Goal: Transaction & Acquisition: Purchase product/service

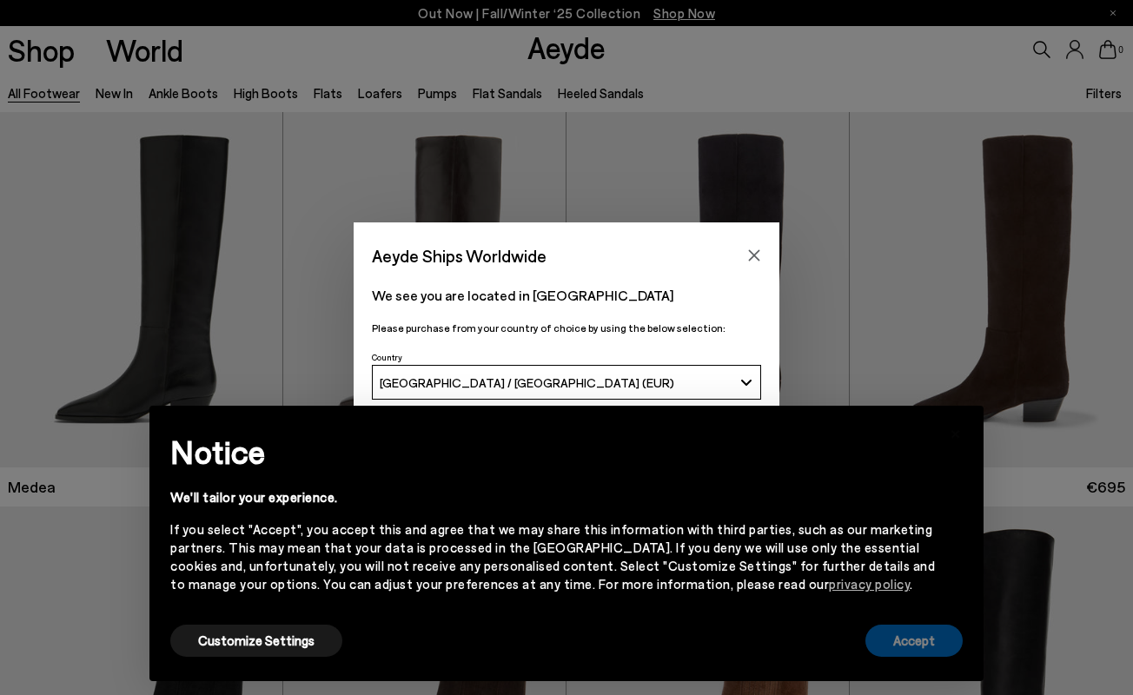
click at [908, 645] on button "Accept" at bounding box center [914, 641] width 97 height 32
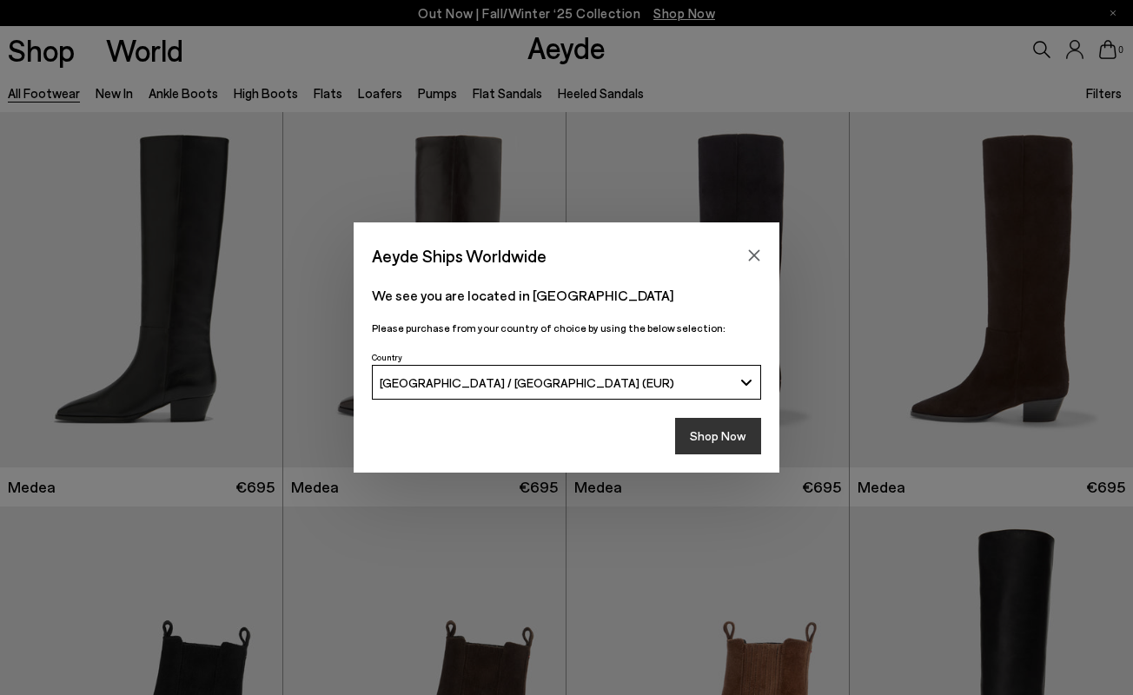
click at [700, 430] on button "Shop Now" at bounding box center [718, 436] width 86 height 37
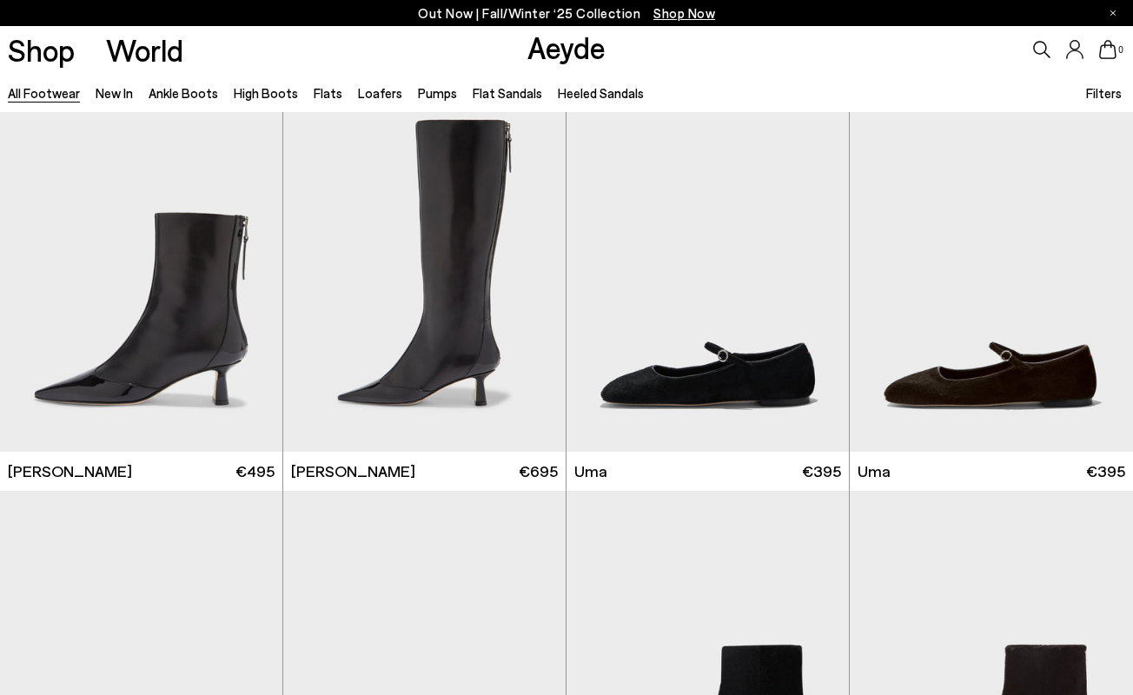
scroll to position [3961, 0]
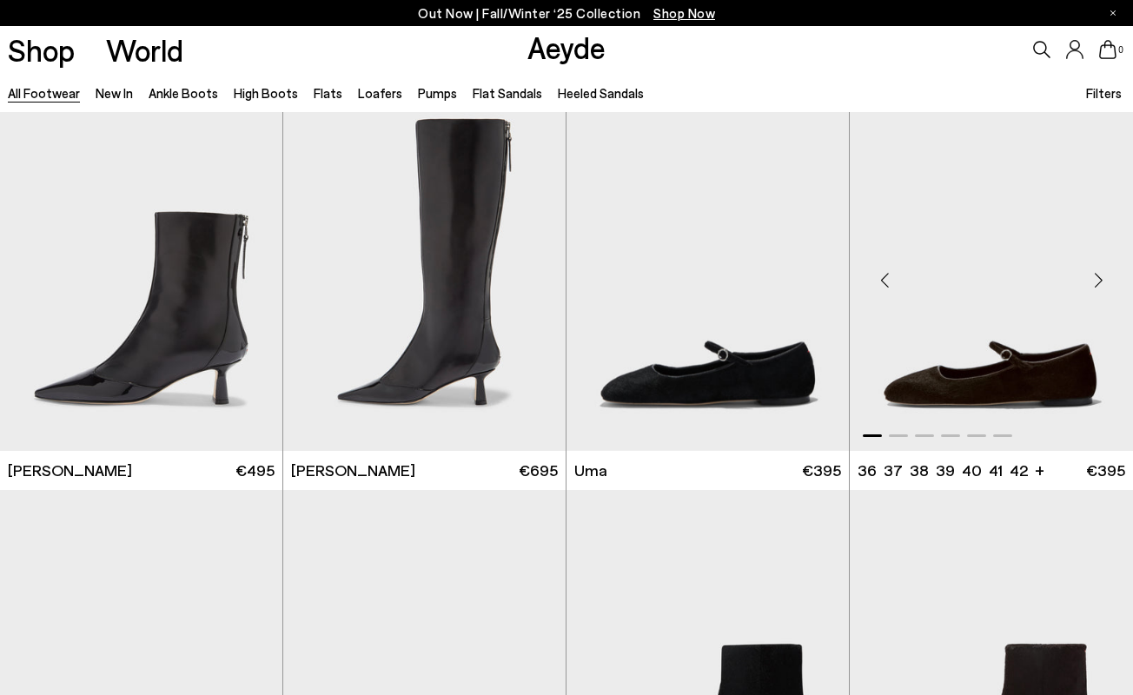
click at [998, 383] on img "1 / 6" at bounding box center [991, 274] width 283 height 356
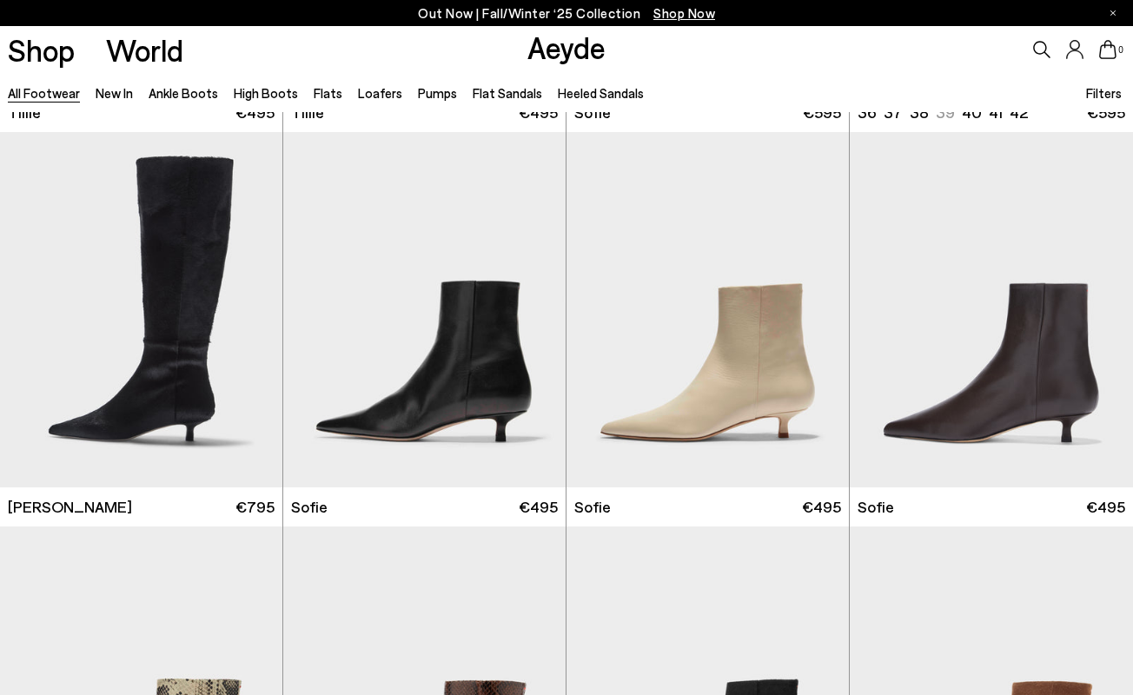
scroll to position [4757, 0]
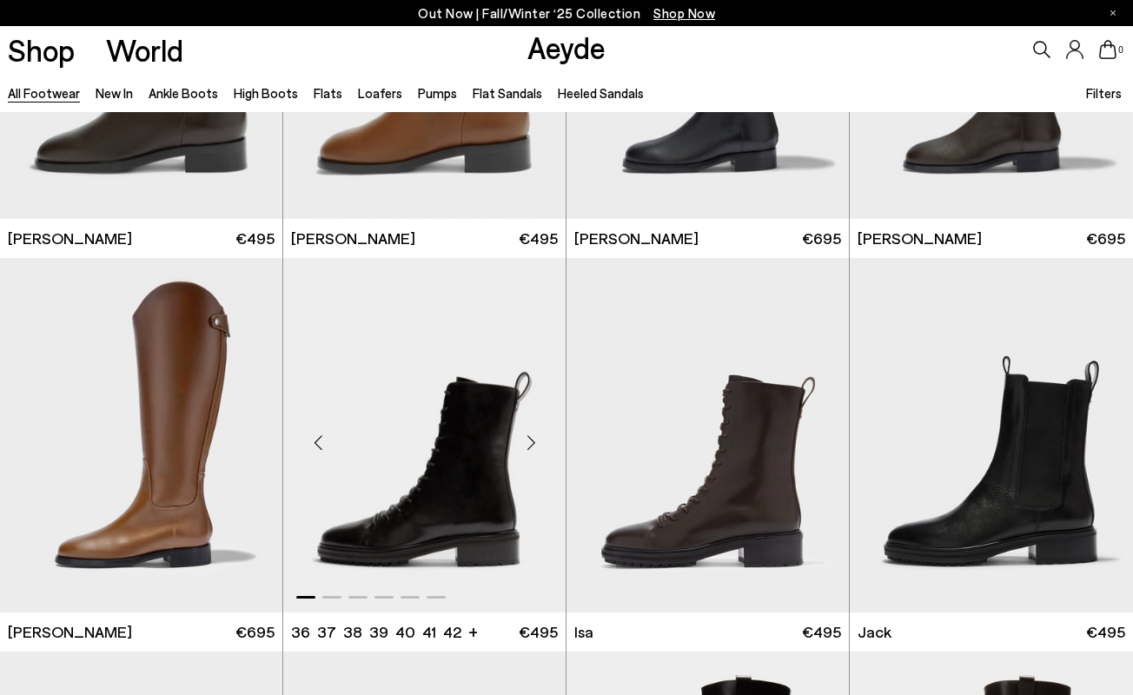
scroll to position [9426, 0]
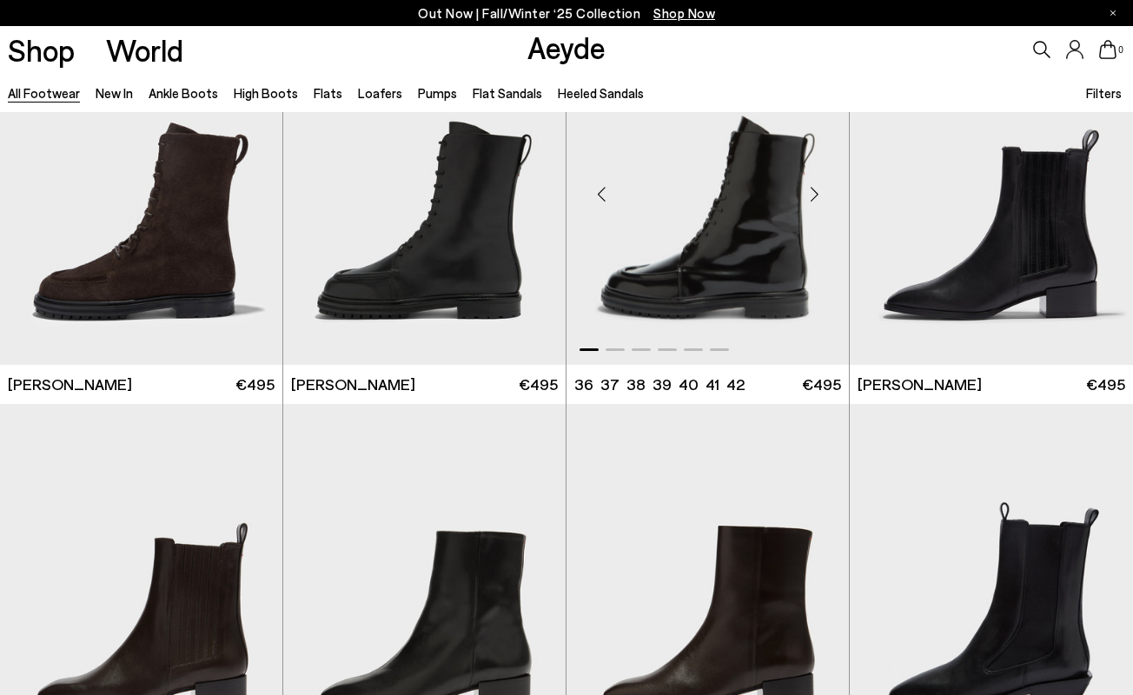
scroll to position [10760, 0]
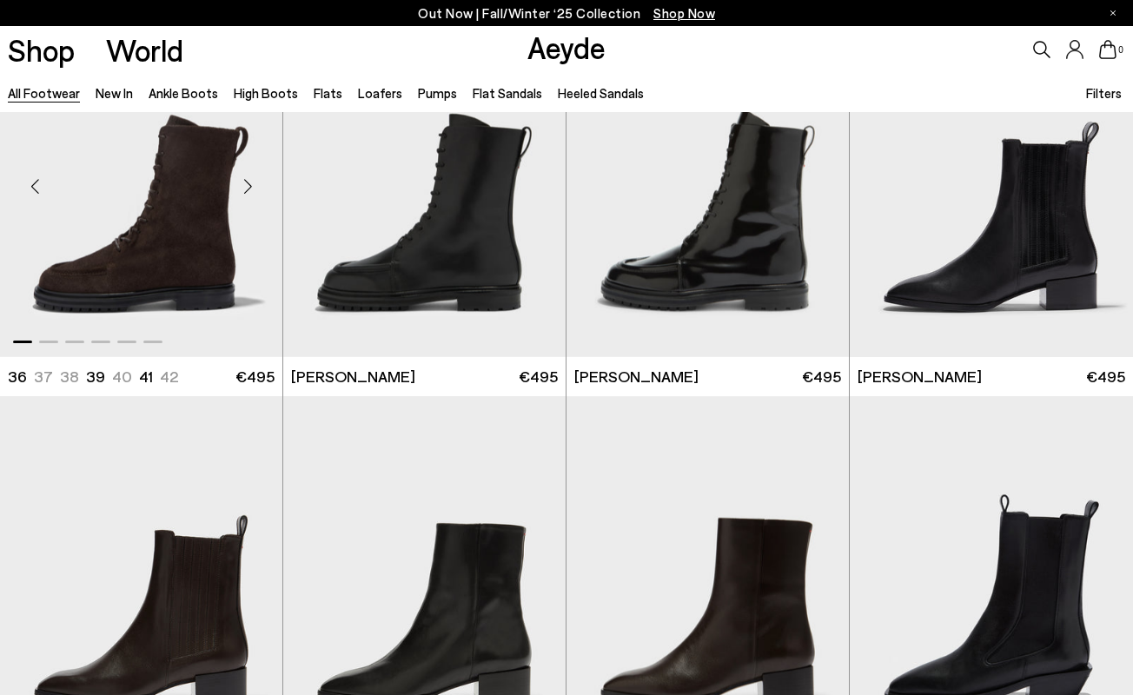
click at [216, 233] on img "1 / 6" at bounding box center [141, 180] width 282 height 356
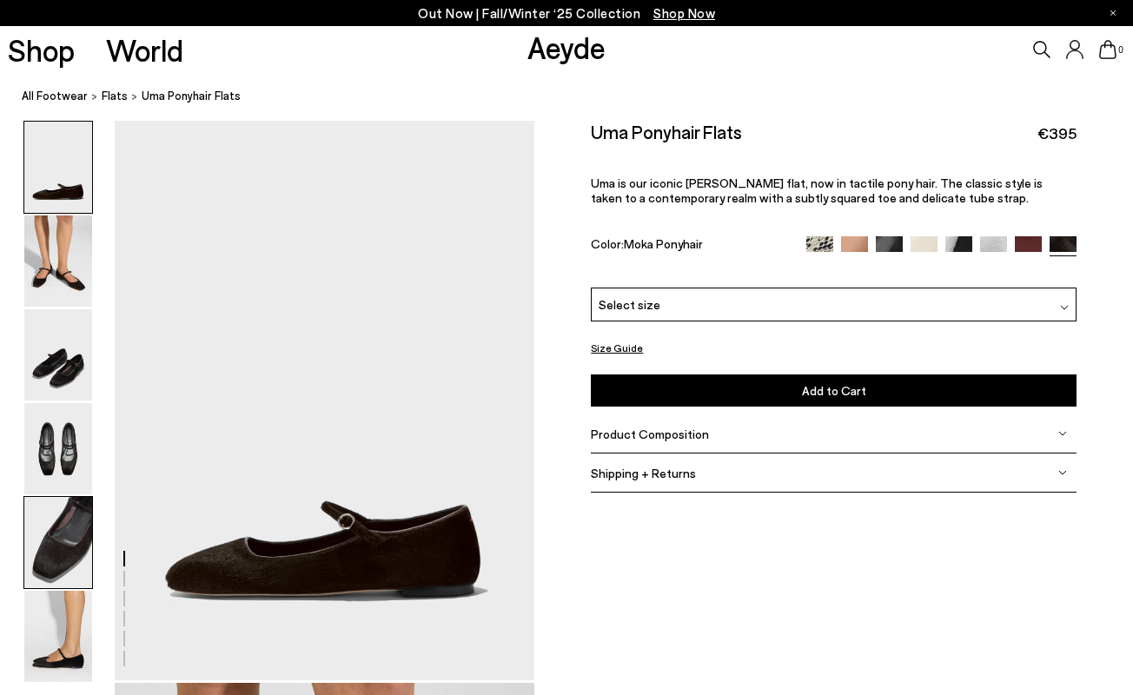
click at [64, 554] on img at bounding box center [58, 542] width 68 height 91
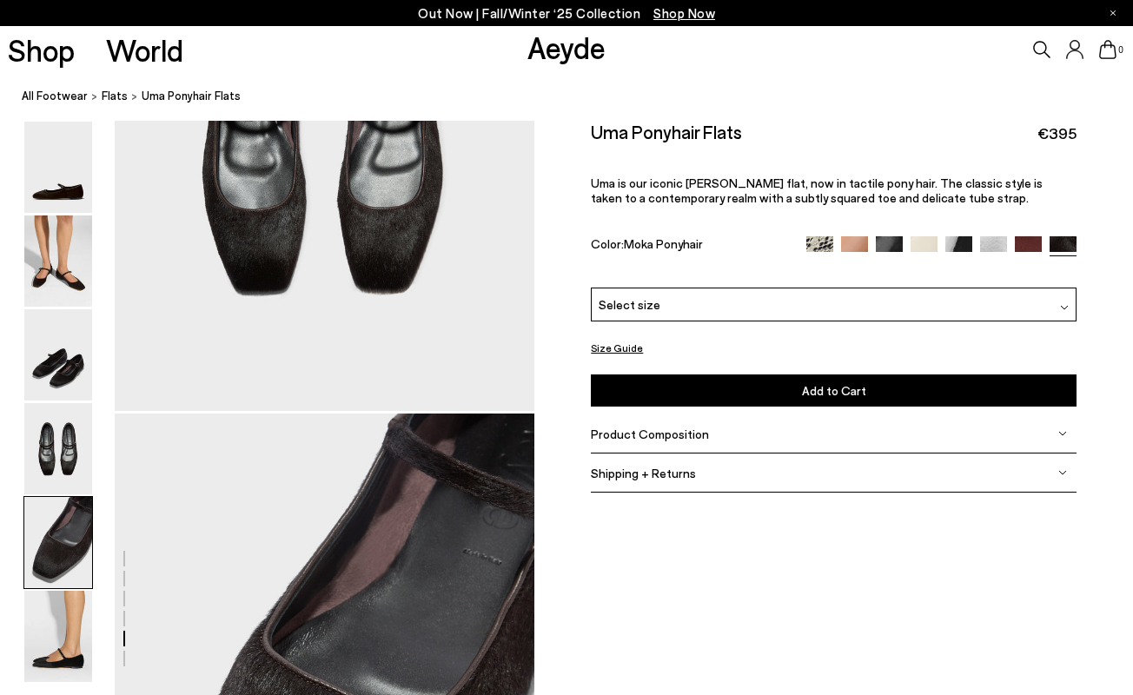
scroll to position [2250, 0]
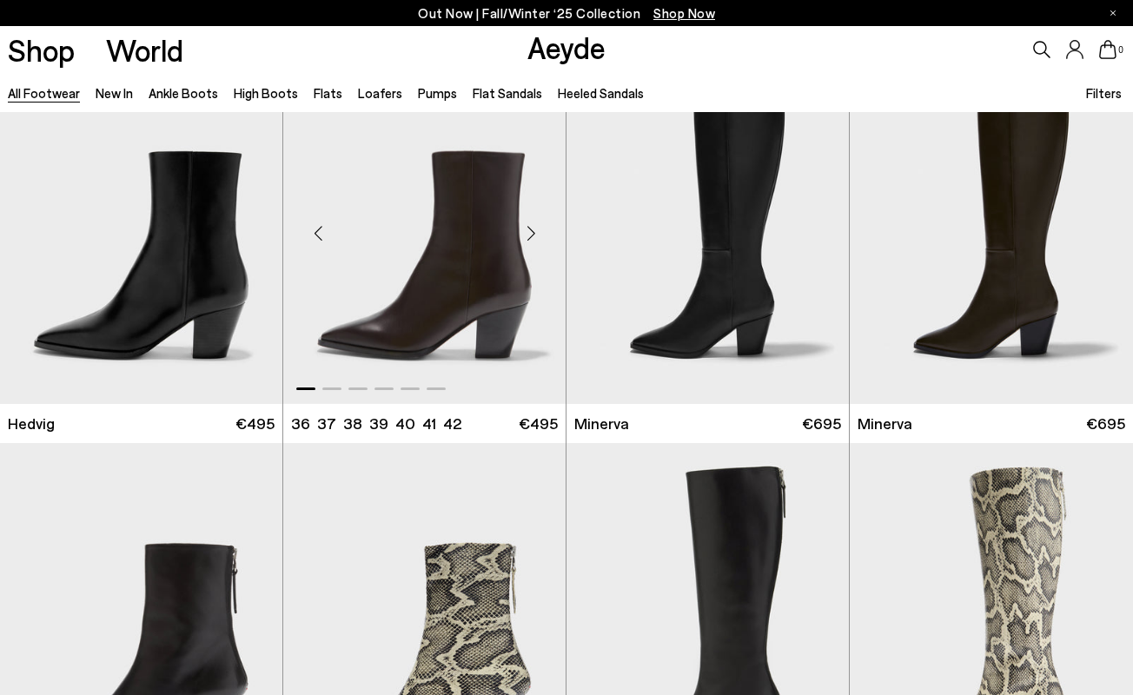
scroll to position [1279, 0]
